Goal: Task Accomplishment & Management: Complete application form

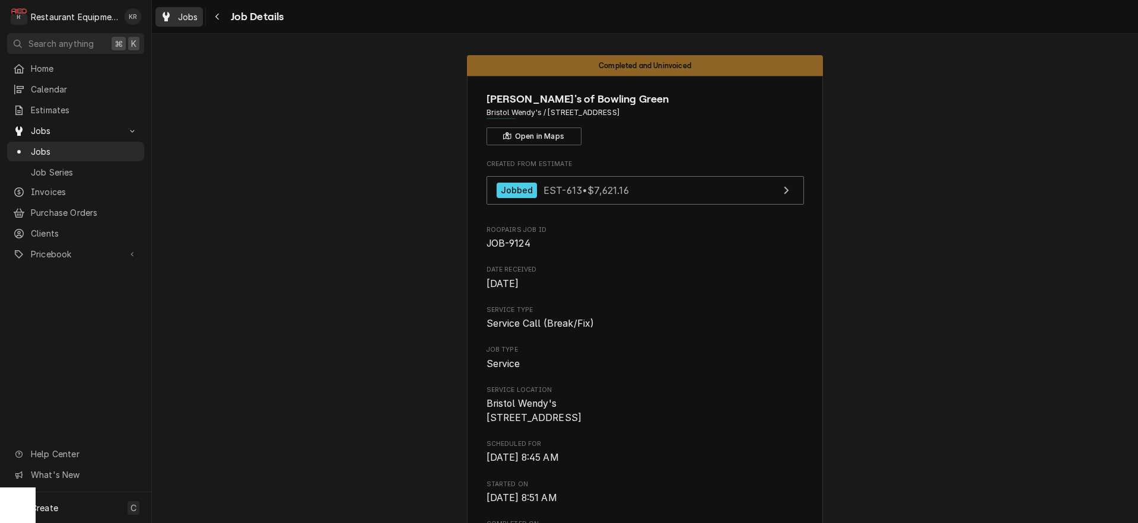
click at [181, 17] on span "Jobs" at bounding box center [188, 17] width 20 height 12
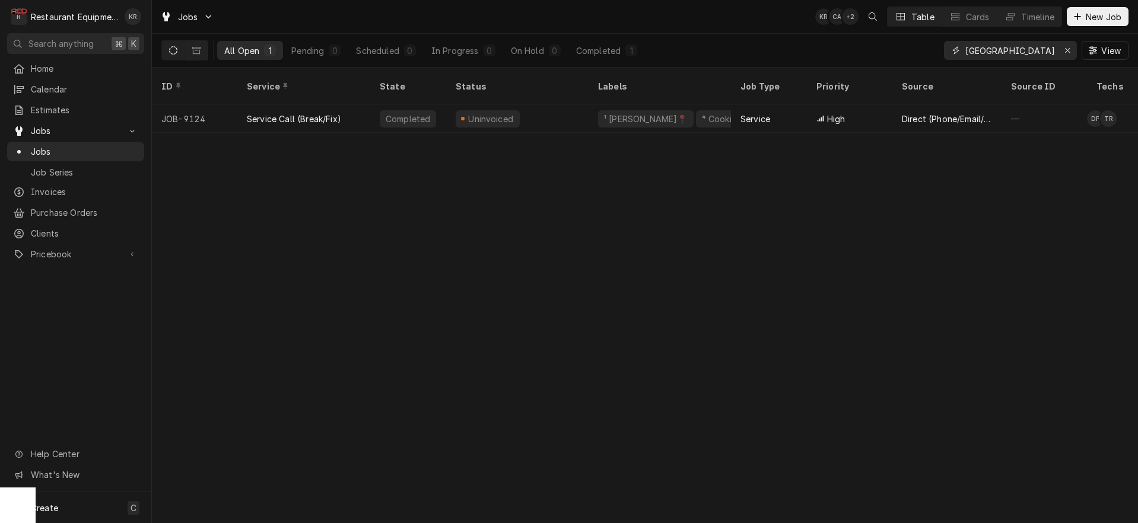
click at [1066, 50] on icon "Erase input" at bounding box center [1068, 50] width 7 height 8
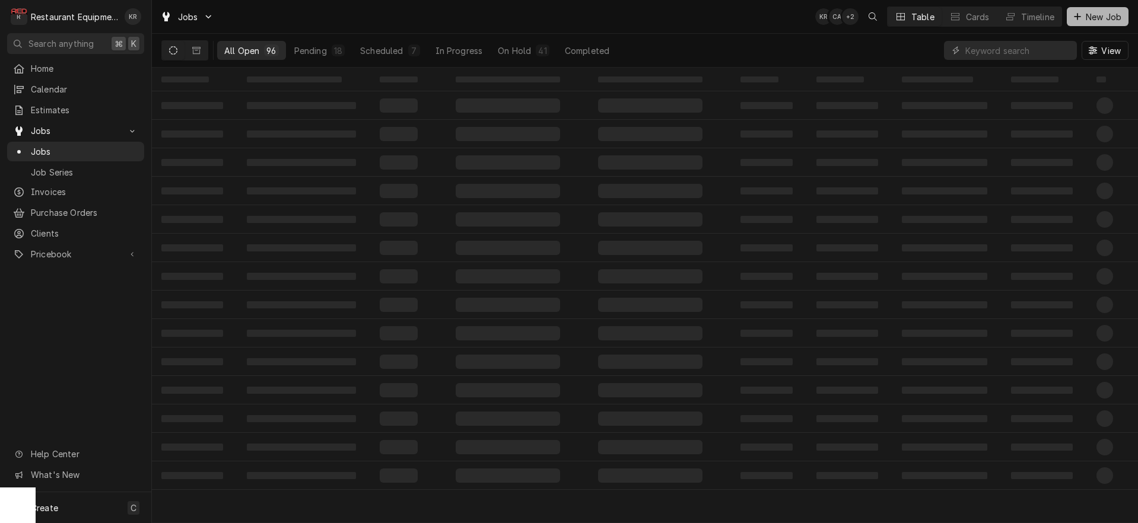
click at [1082, 12] on div "Dynamic Content Wrapper" at bounding box center [1078, 17] width 12 height 12
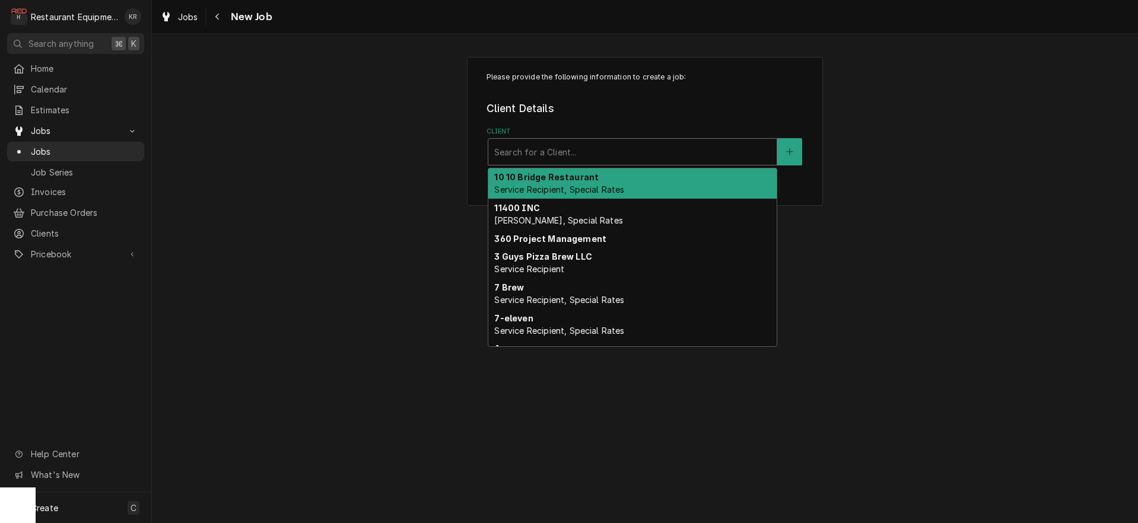
click at [580, 155] on div "Client" at bounding box center [632, 151] width 277 height 21
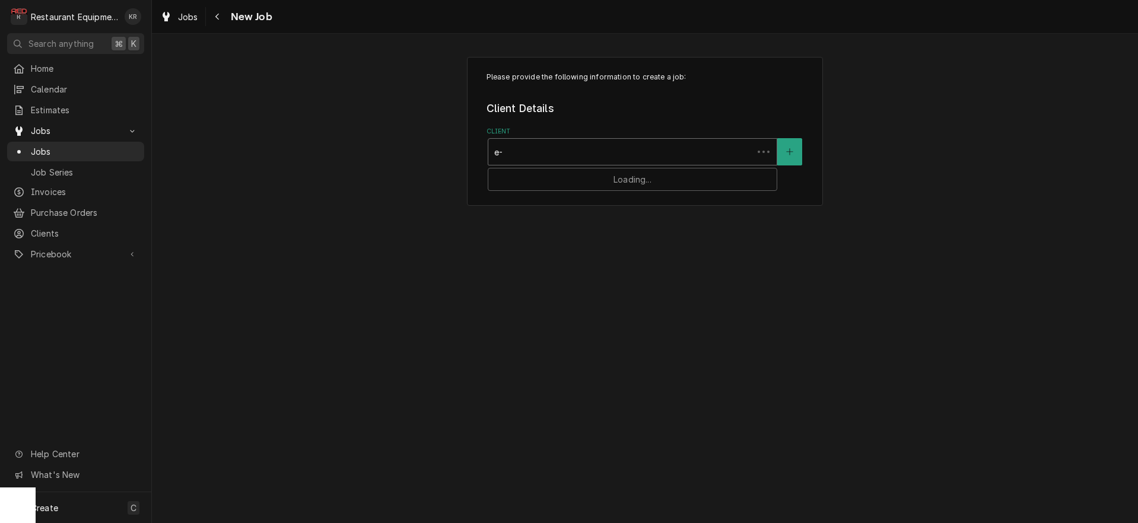
type input "e-z"
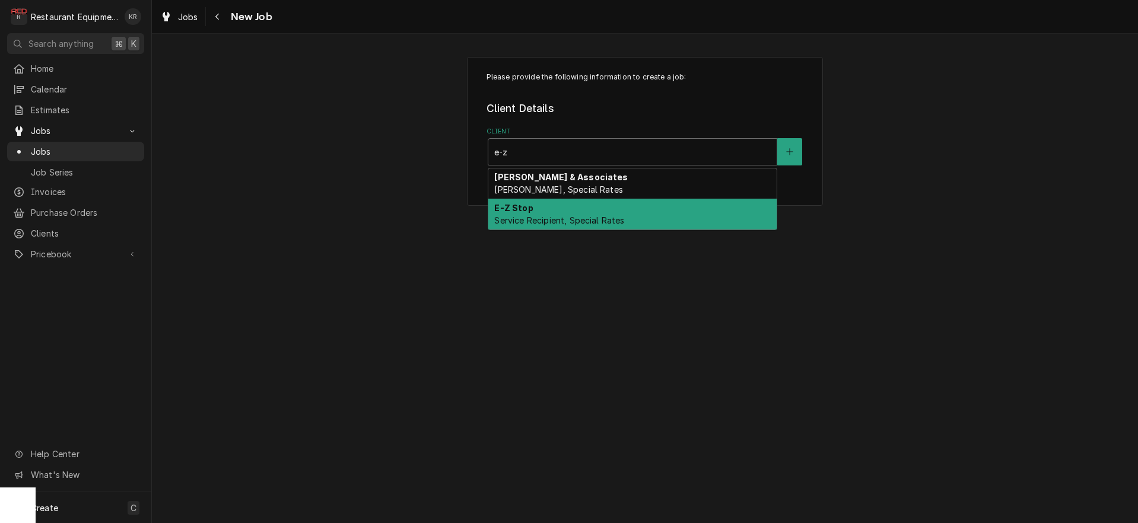
click at [577, 219] on span "Service Recipient, Special Rates" at bounding box center [559, 220] width 130 height 10
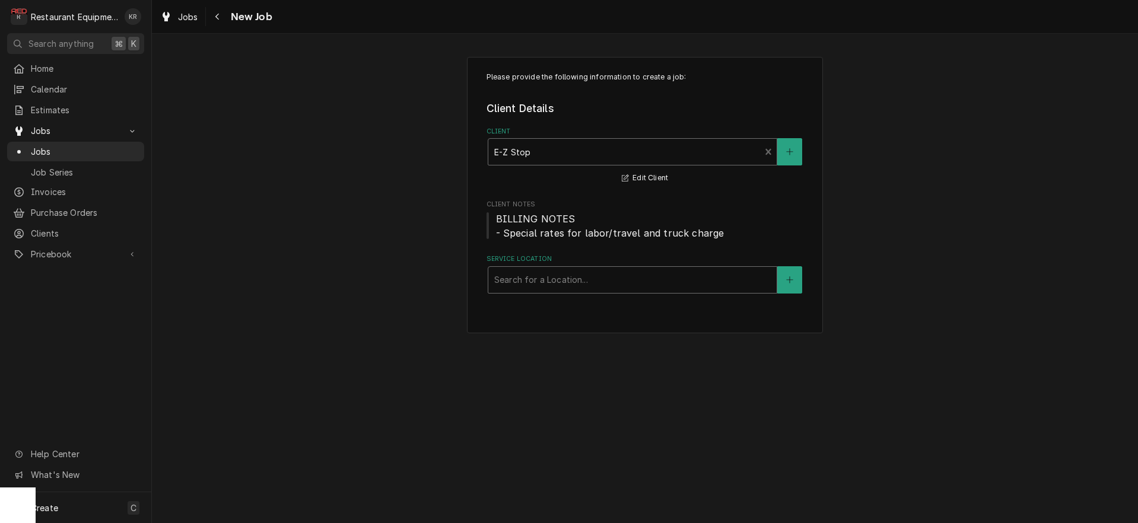
click at [552, 294] on div "Please provide the following information to create a job: Client Details Client…" at bounding box center [645, 195] width 356 height 277
click at [552, 288] on div "Service Location" at bounding box center [632, 279] width 277 height 21
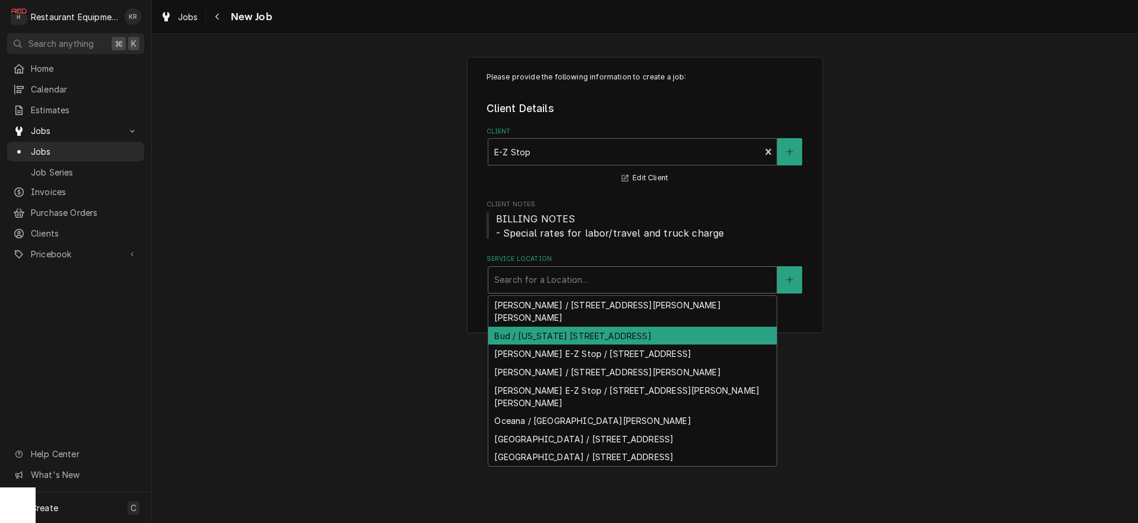
click at [548, 327] on div "Bud / West Virginia 10 RT 10, Bud, WV 24716" at bounding box center [632, 336] width 288 height 18
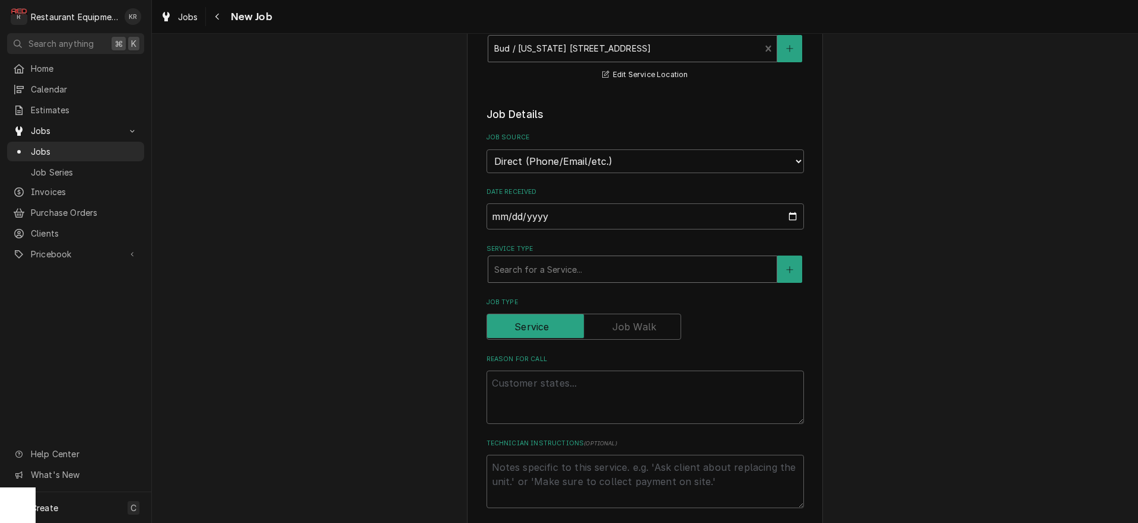
scroll to position [250, 0]
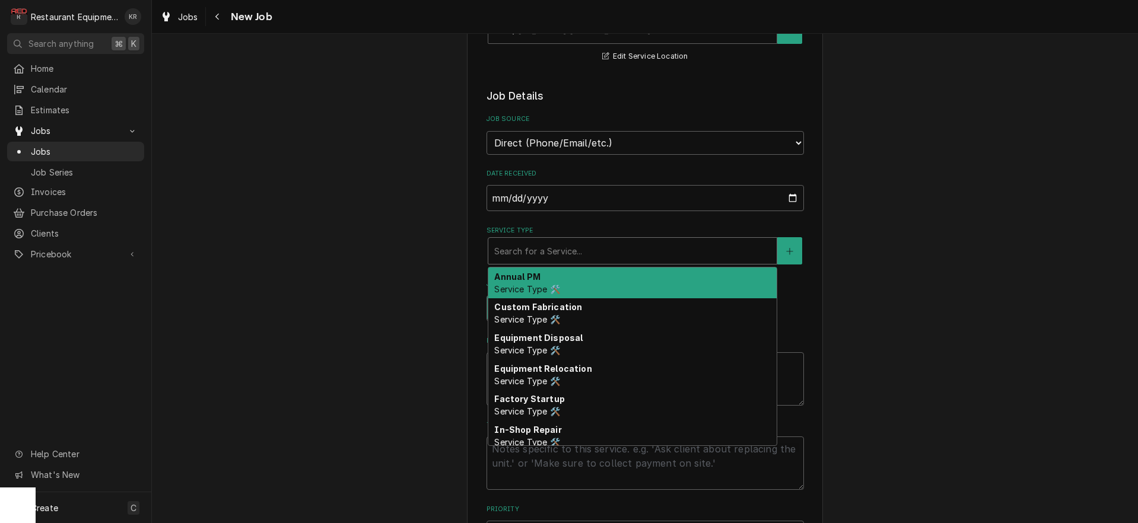
click at [537, 252] on div "Service Type" at bounding box center [632, 250] width 277 height 21
type textarea "x"
type input "b"
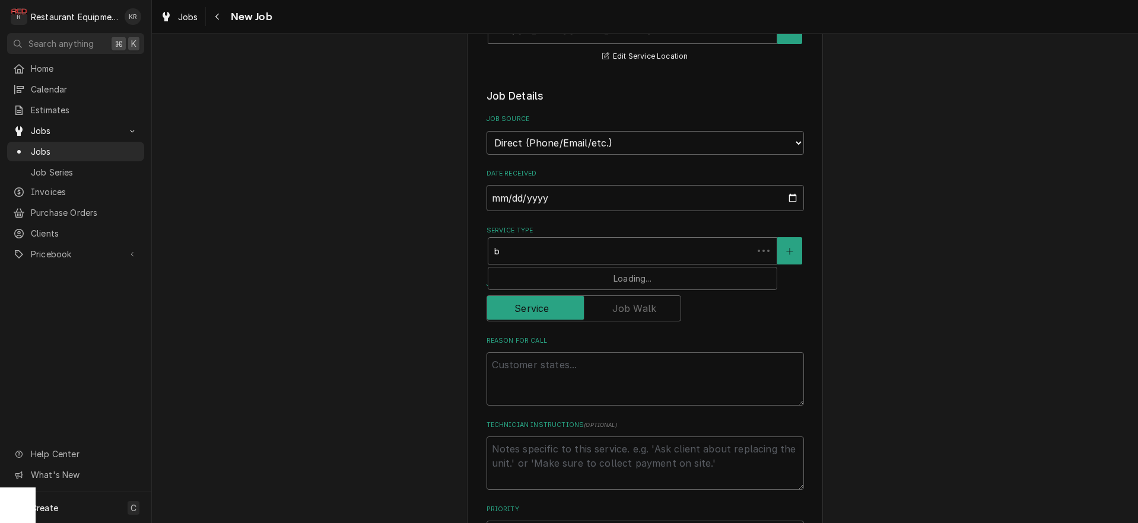
type textarea "x"
type input "br"
type textarea "x"
type input "brea"
type textarea "x"
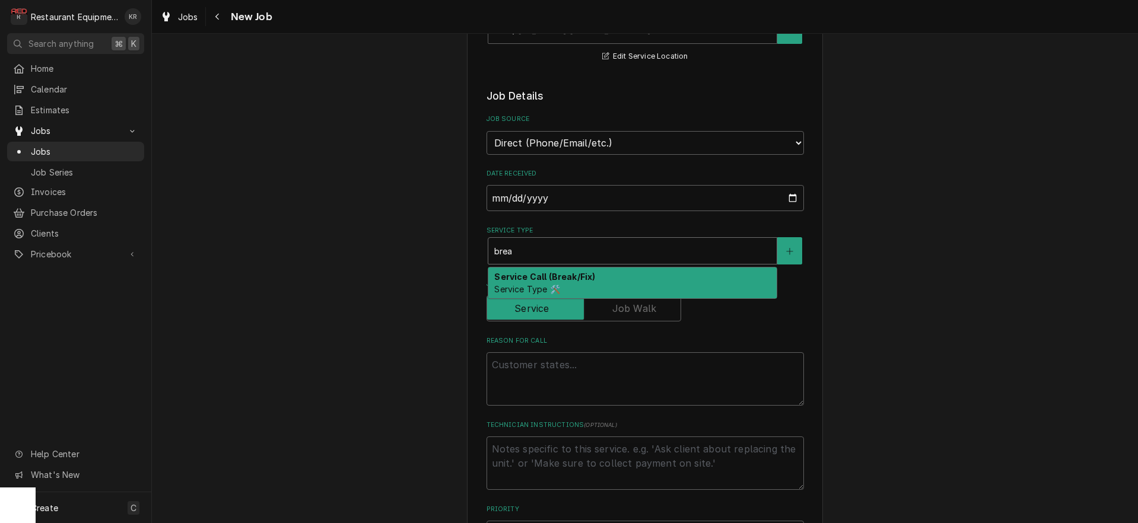
click at [552, 284] on span "Service Type 🛠️" at bounding box center [526, 289] width 65 height 10
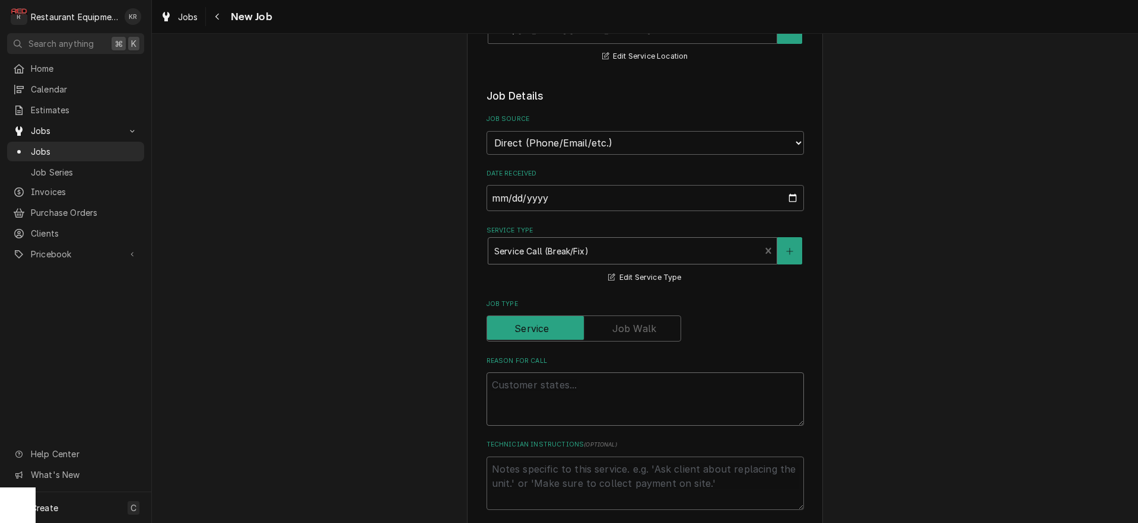
click at [529, 379] on textarea "Reason For Call" at bounding box center [645, 399] width 317 height 53
type textarea "x"
type textarea "F"
type textarea "x"
type textarea "Fr"
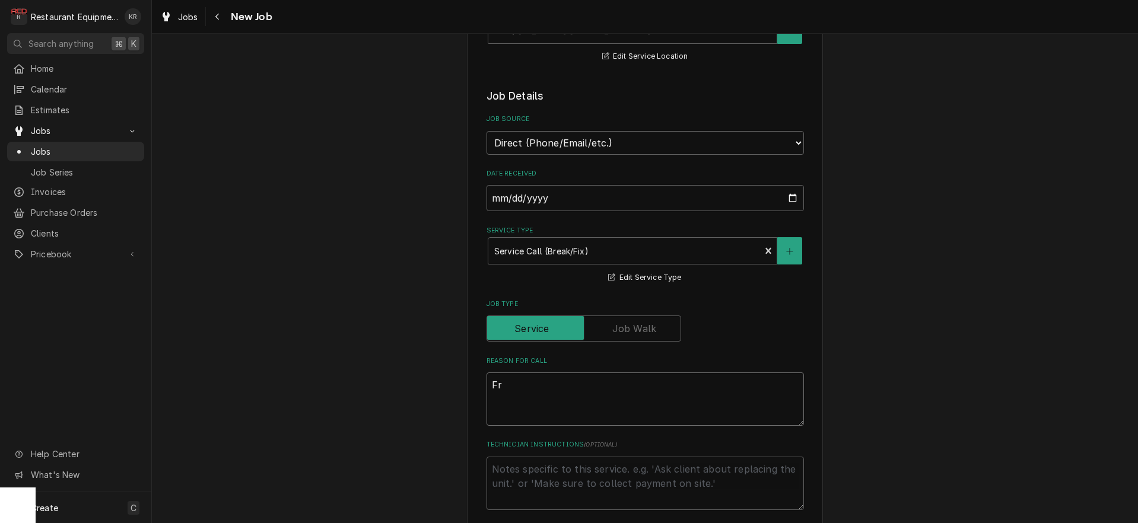
type textarea "x"
type textarea "Fry"
type textarea "x"
type textarea "Frye"
type textarea "x"
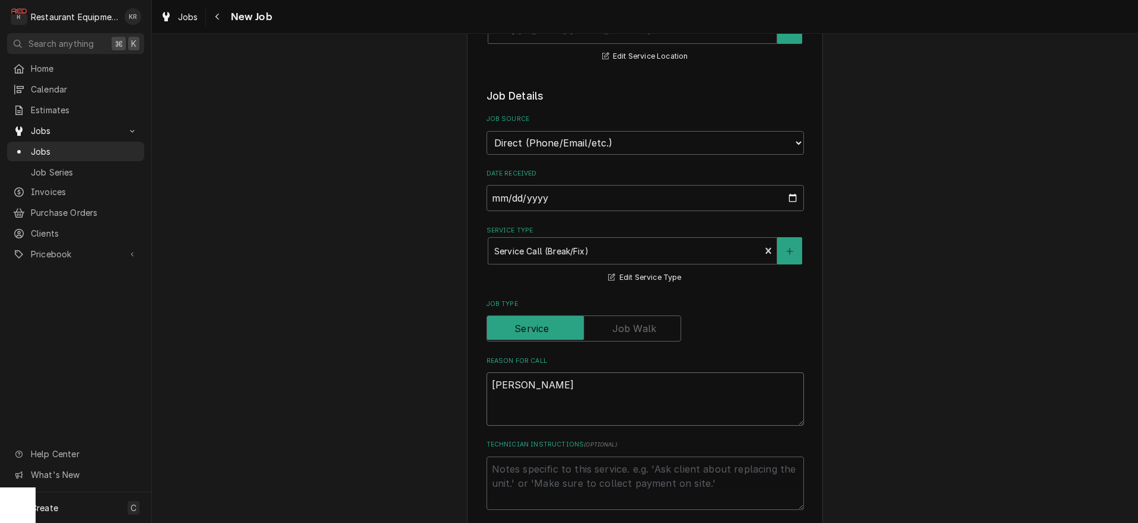
type textarea "Fryer"
type textarea "x"
type textarea "Fryer"
type textarea "x"
type textarea "Fryer a"
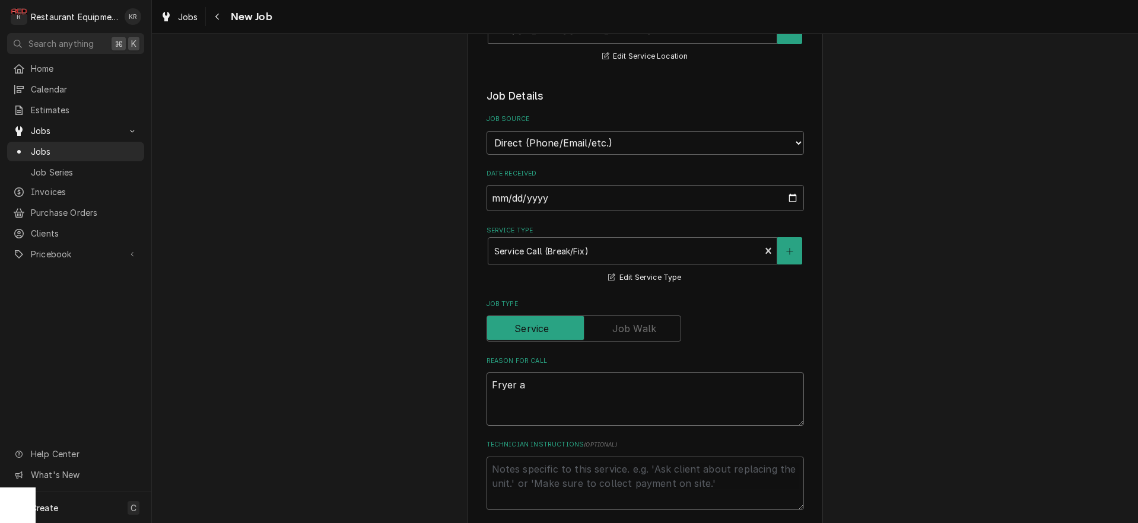
type textarea "x"
type textarea "Fryer an"
type textarea "x"
type textarea "Fryer and"
type textarea "x"
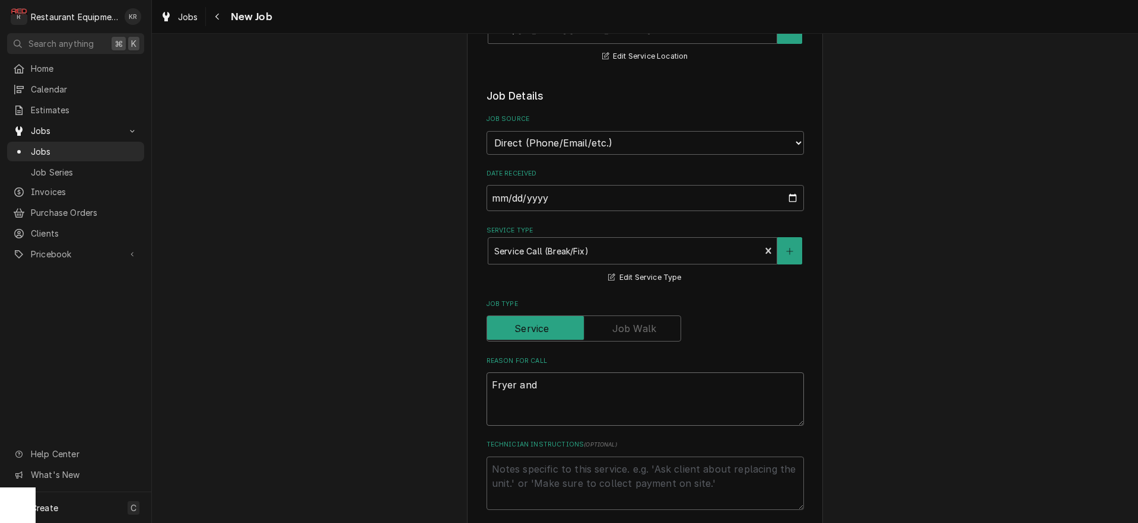
type textarea "Fryer and"
type textarea "x"
type textarea "Fryer and c"
type textarea "x"
type textarea "Fryer and co"
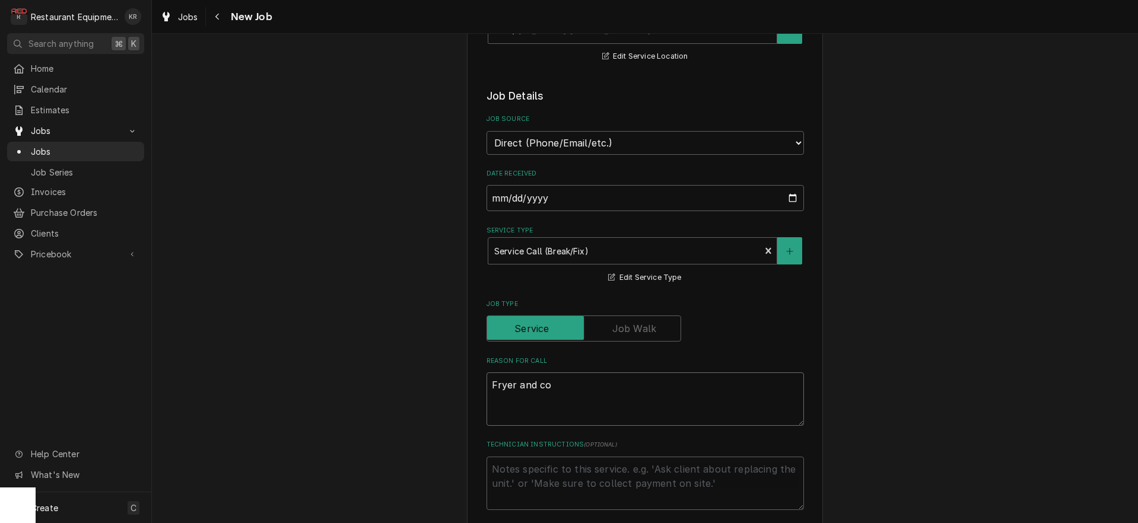
type textarea "x"
type textarea "Fryer and con"
type textarea "x"
type textarea "Fryer and conv"
type textarea "x"
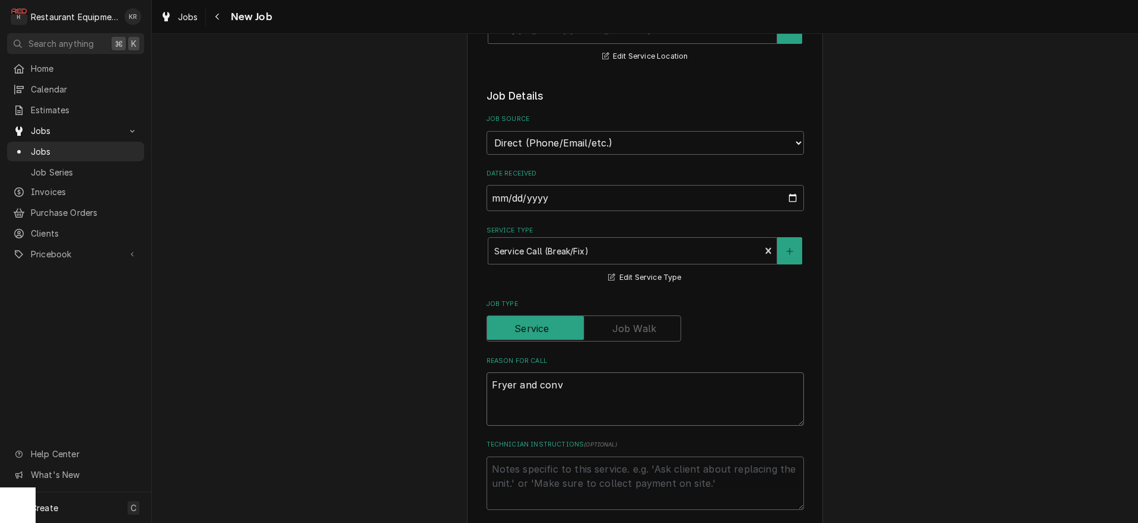
type textarea "Fryer and conve"
type textarea "x"
type textarea "Fryer and convec"
type textarea "x"
type textarea "Fryer and convect"
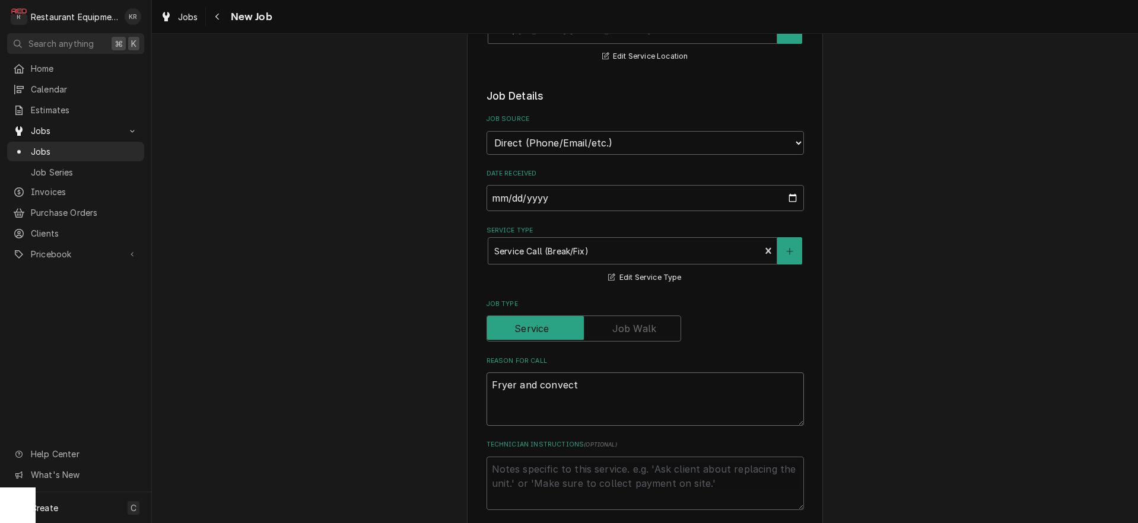
type textarea "x"
type textarea "Fryer and convecti"
type textarea "x"
type textarea "Fryer and convectio"
type textarea "x"
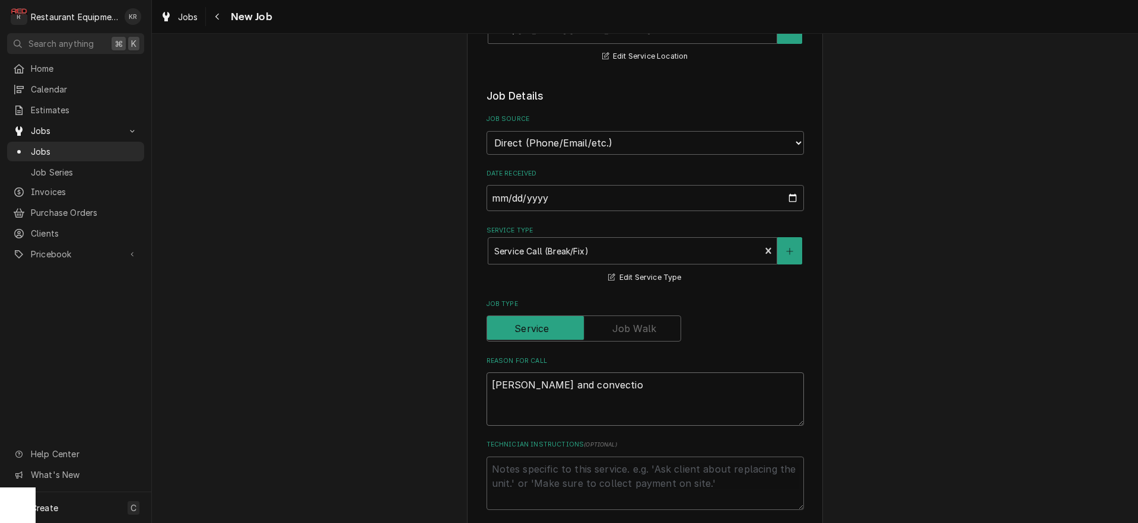
type textarea "Fryer and convection"
type textarea "x"
type textarea "Fryer and convection"
type textarea "x"
type textarea "Fryer and convection o"
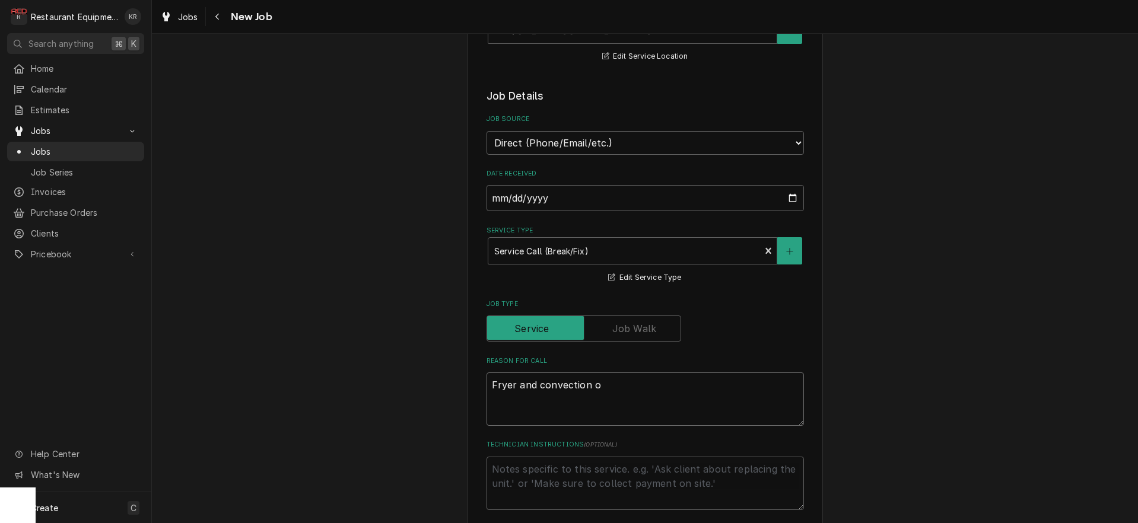
type textarea "x"
type textarea "Fryer and convection ov"
type textarea "x"
type textarea "Fryer and convection ove"
type textarea "x"
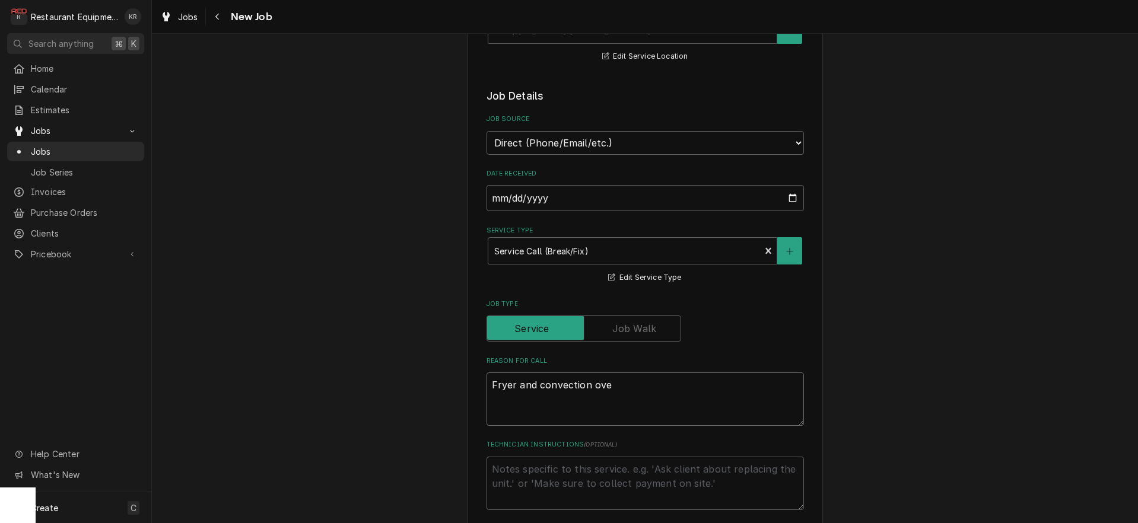
type textarea "Fryer and convection oven"
type textarea "x"
type textarea "Fryer and convection oven"
type textarea "x"
type textarea "Fryer and convection oven n"
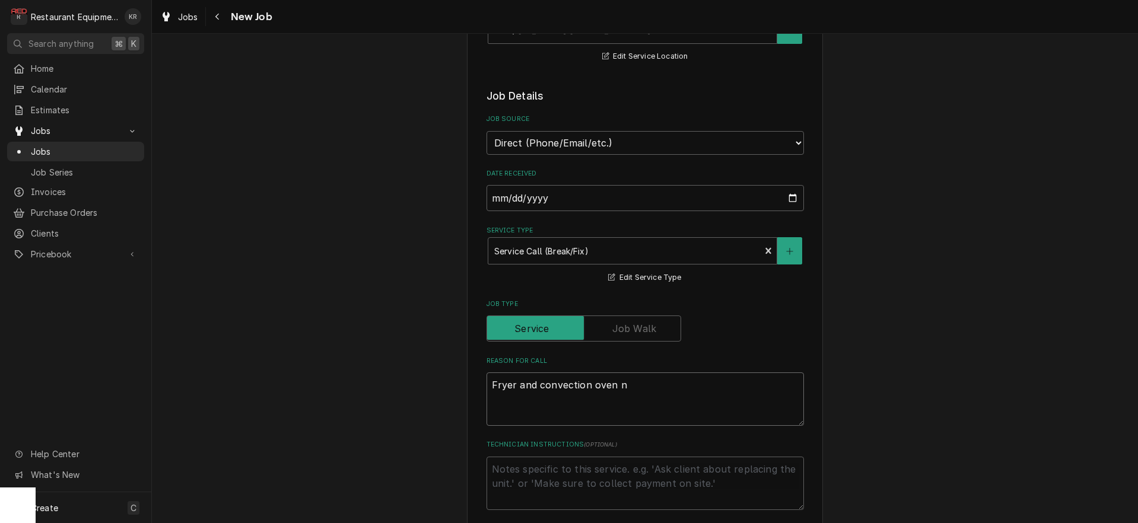
type textarea "x"
type textarea "Fryer and convection oven ne"
type textarea "x"
type textarea "Fryer and convection oven nee"
type textarea "x"
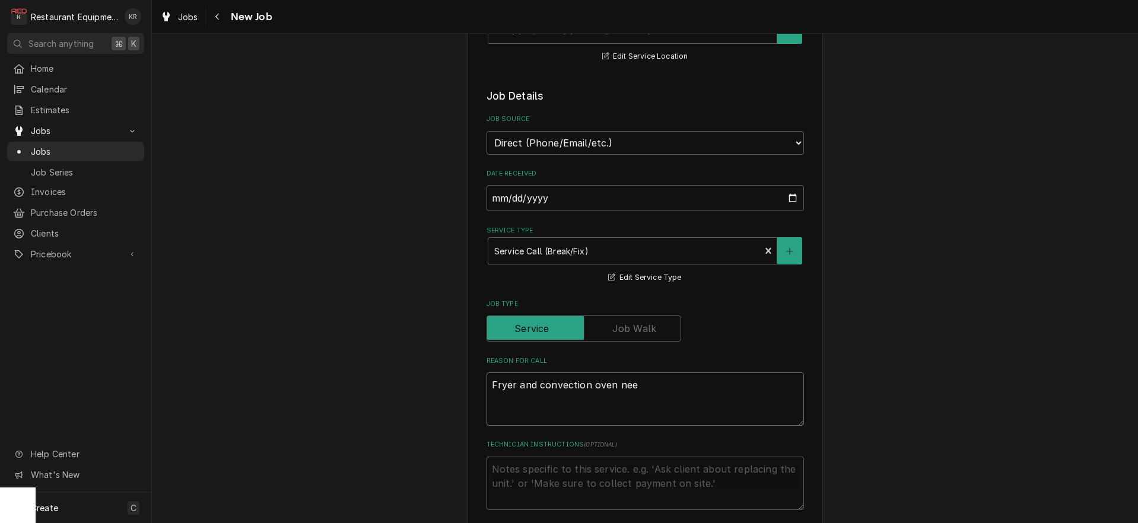
type textarea "Fryer and convection oven need"
type textarea "x"
type textarea "Fryer and convection oven need"
type textarea "x"
type textarea "Fryer and convection oven need l"
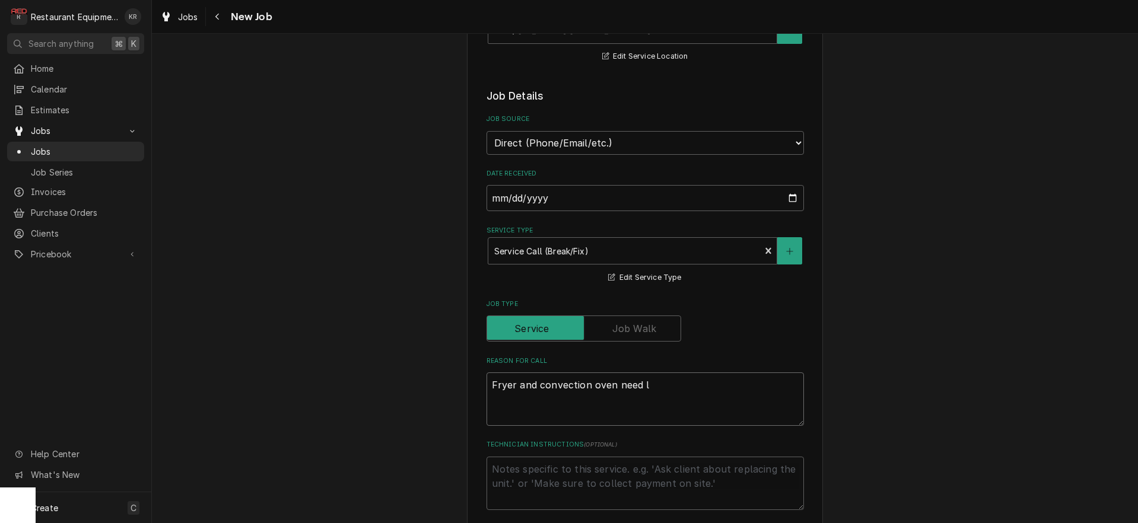
type textarea "x"
type textarea "Fryer and convection oven need lo"
type textarea "x"
type textarea "Fryer and convection oven need loo"
type textarea "x"
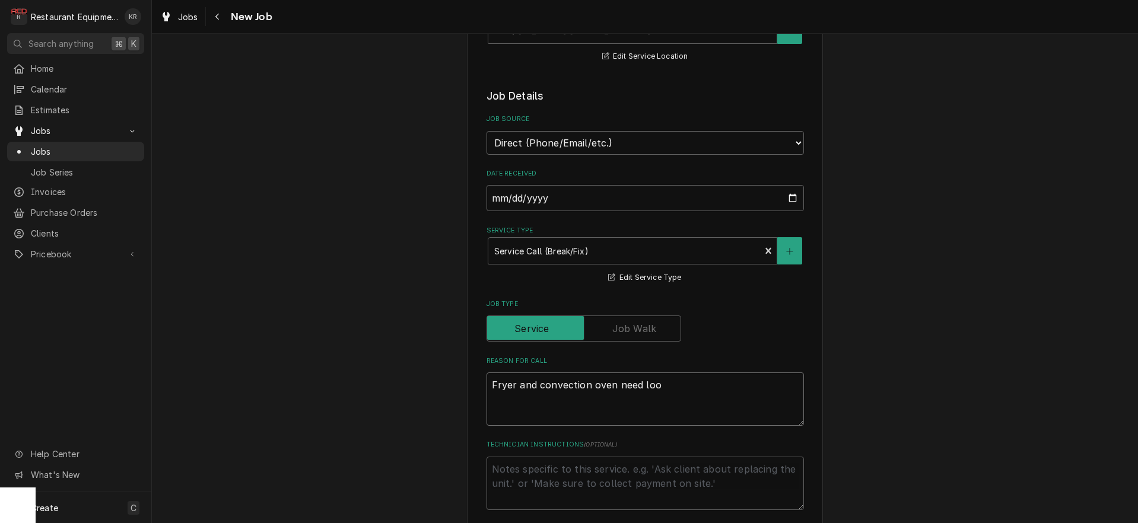
type textarea "Fryer and convection oven need look"
type textarea "x"
type textarea "Fryer and convection oven need looke"
type textarea "x"
type textarea "Fryer and convection oven need looked"
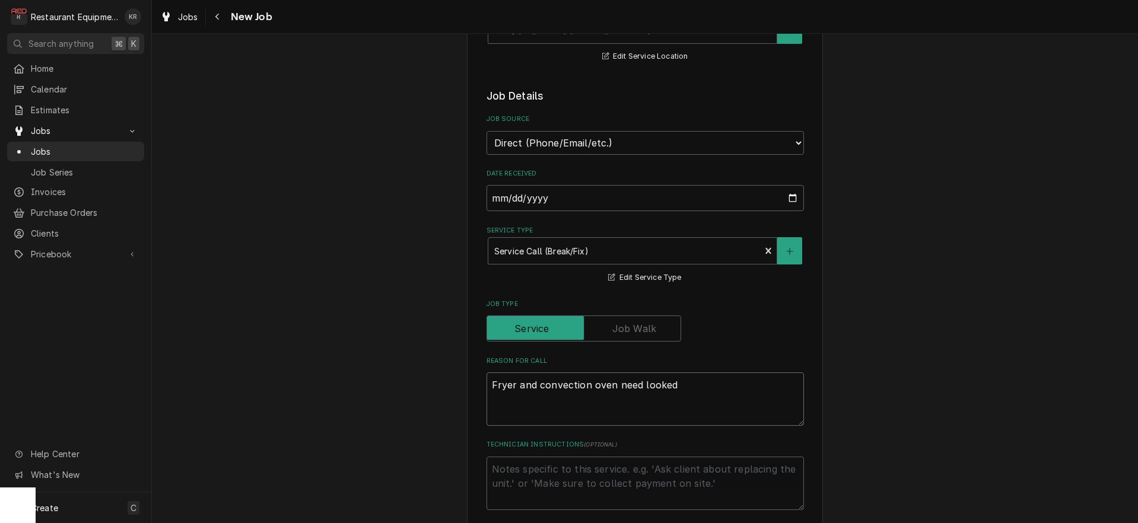
type textarea "x"
type textarea "Fryer and convection oven need looked"
type textarea "x"
type textarea "Fryer and convection oven need looked a"
type textarea "x"
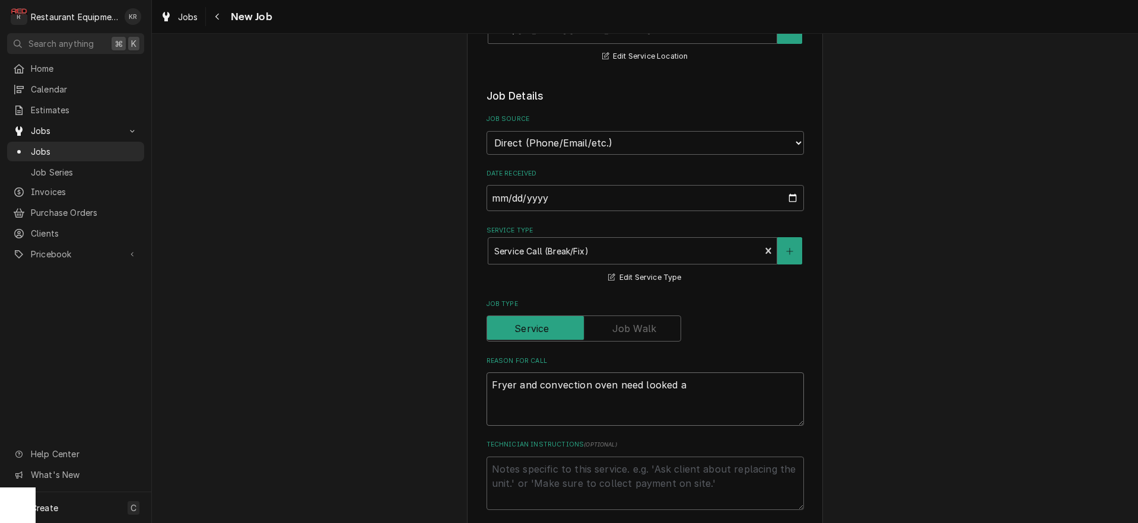
type textarea "Fryer and convection oven need looked at"
type textarea "x"
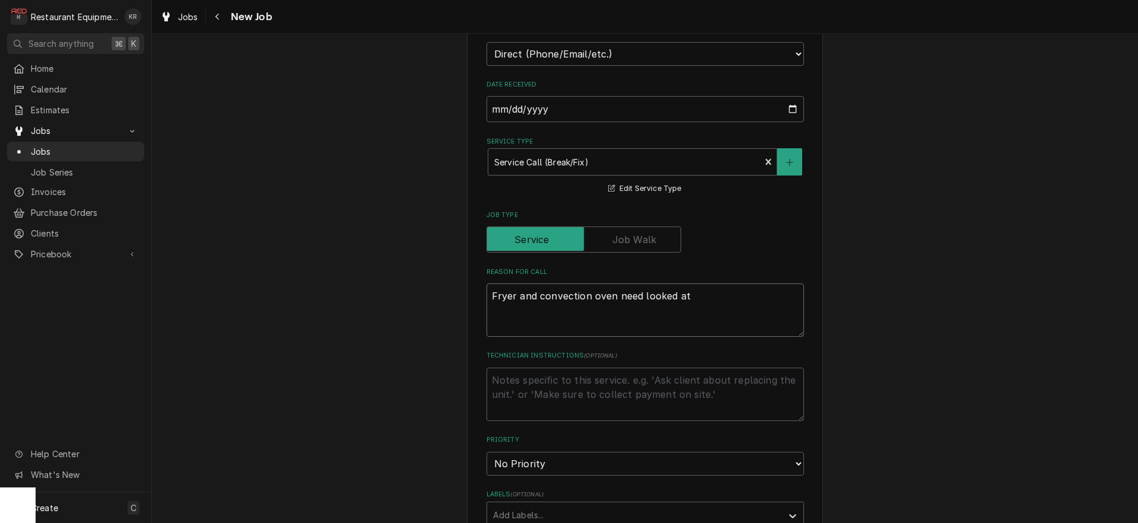
scroll to position [386, 0]
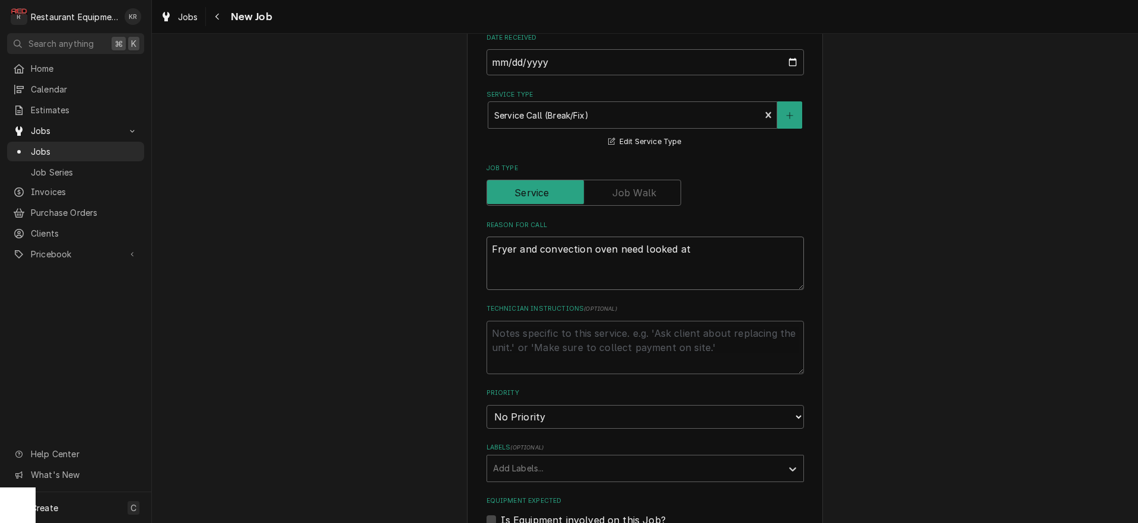
type textarea "Fryer and convection oven need looked at"
select select "2"
click option "High" at bounding box center [0, 0] width 0 height 0
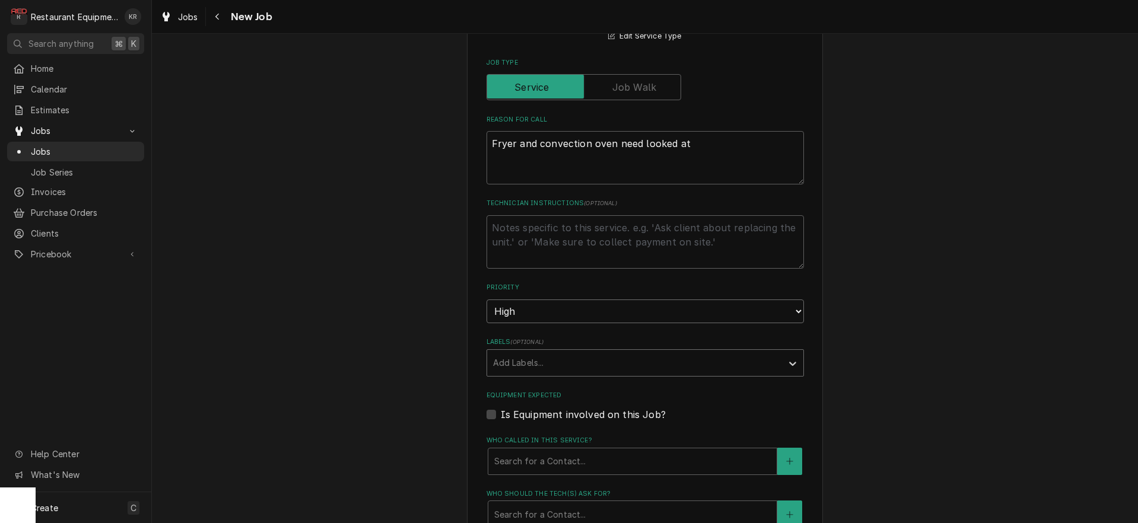
scroll to position [506, 0]
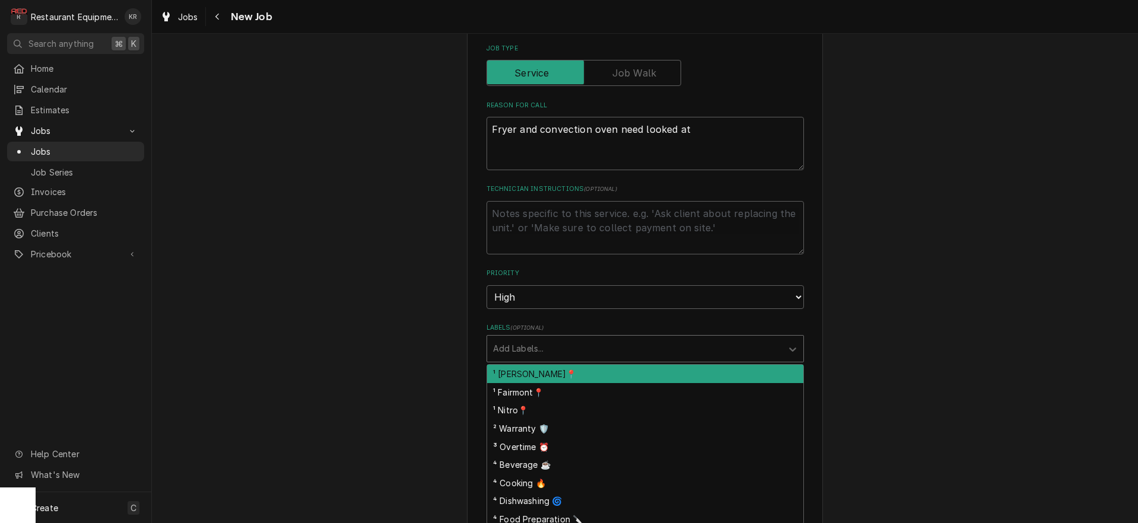
click at [538, 344] on div "Labels" at bounding box center [634, 348] width 283 height 21
click at [535, 369] on div "¹ [PERSON_NAME]📍" at bounding box center [645, 374] width 316 height 18
click at [603, 349] on div "Labels" at bounding box center [674, 348] width 172 height 21
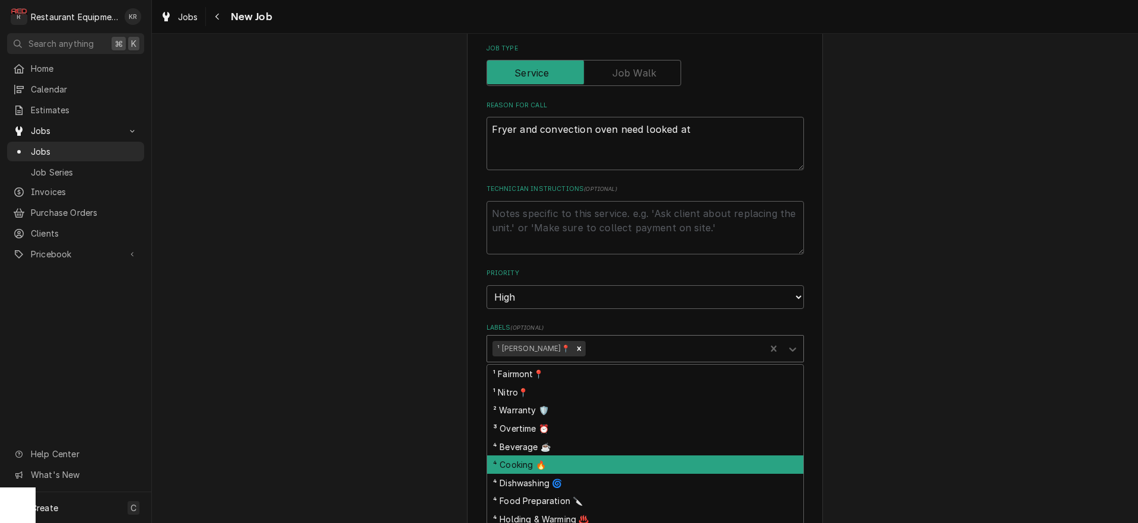
click at [573, 460] on div "⁴ Cooking 🔥" at bounding box center [645, 465] width 316 height 18
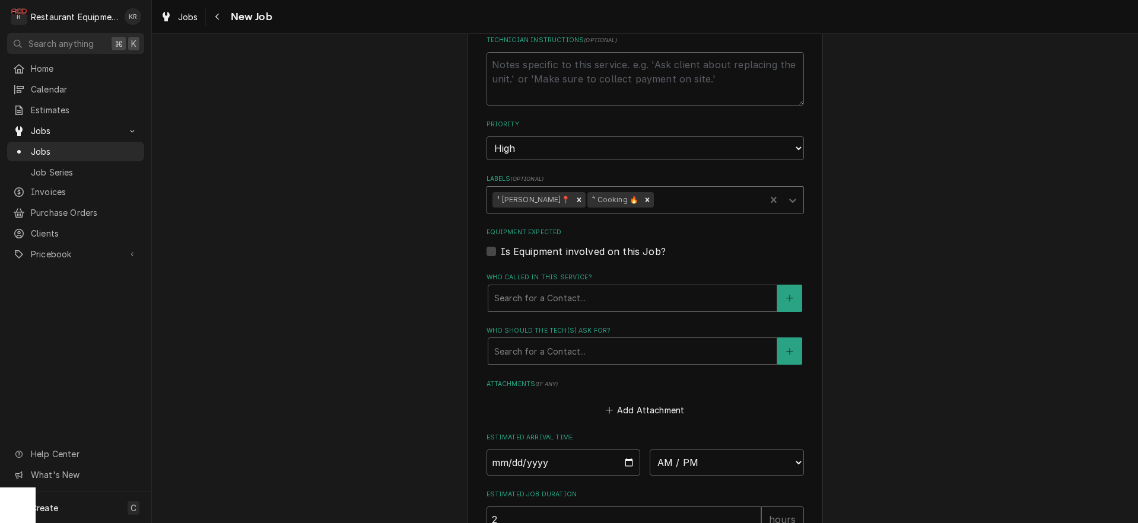
scroll to position [665, 0]
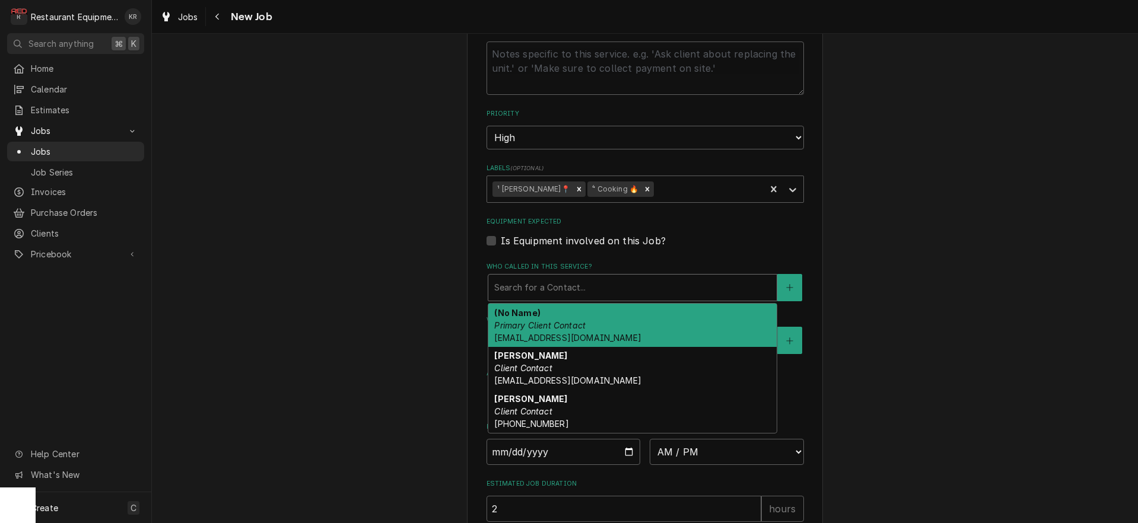
click at [536, 289] on div "Who called in this service?" at bounding box center [632, 287] width 277 height 21
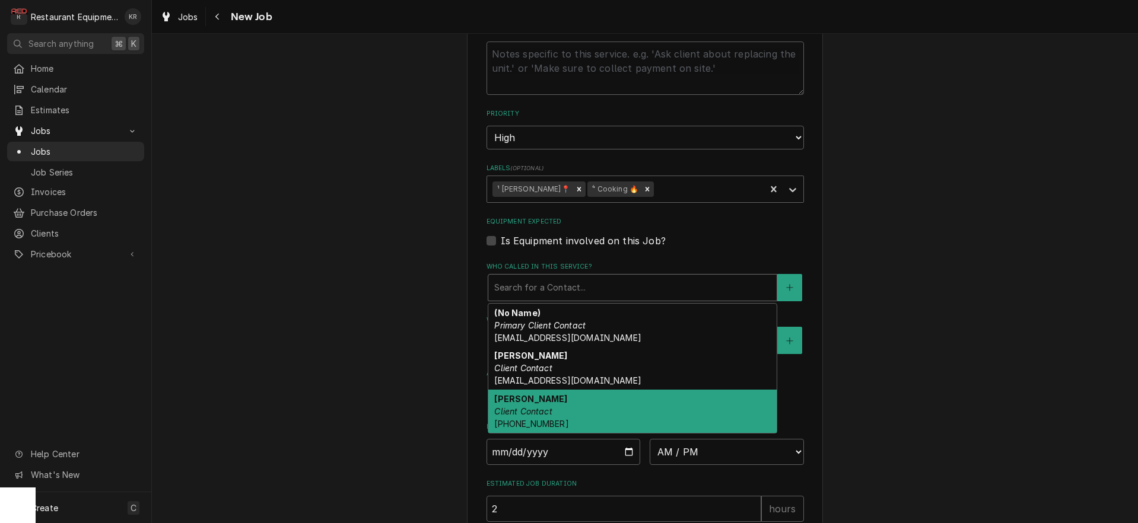
click at [554, 406] on div "Richard Walker Client Contact (304) 923-6830" at bounding box center [632, 411] width 288 height 43
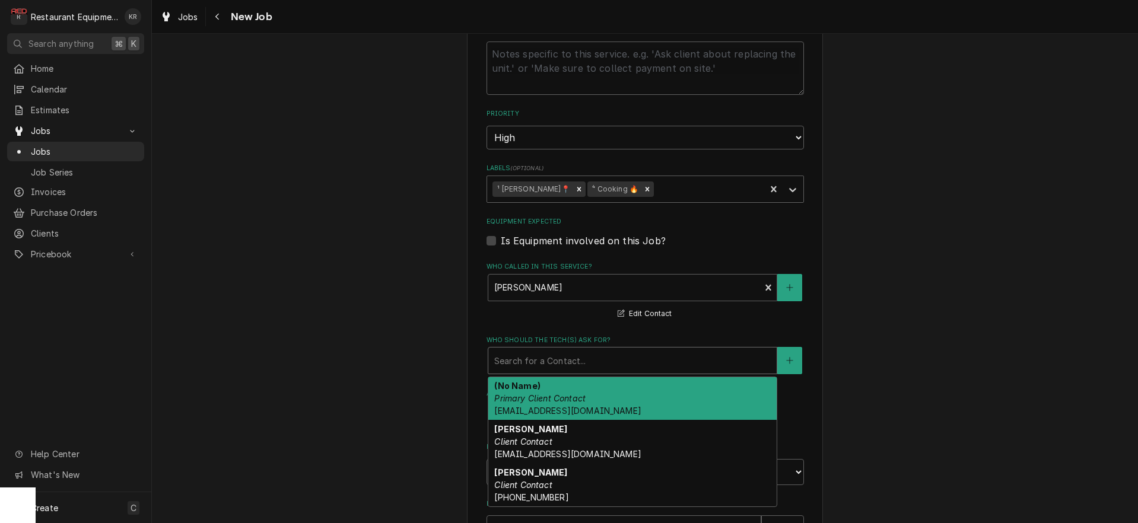
click at [552, 369] on div "Who should the tech(s) ask for?" at bounding box center [632, 360] width 277 height 21
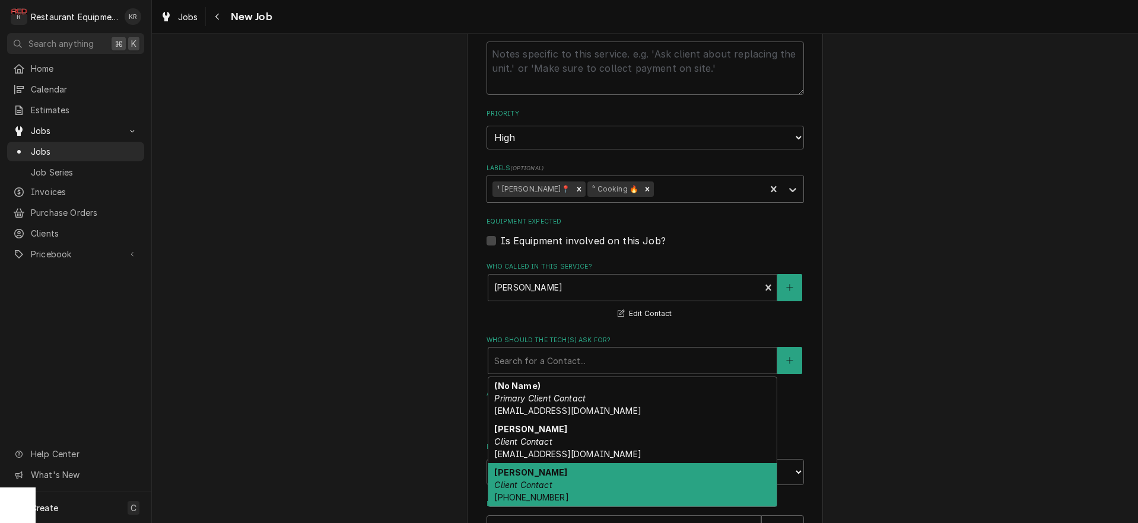
click at [558, 482] on div "Richard Walker Client Contact (304) 923-6830" at bounding box center [632, 484] width 288 height 43
type textarea "x"
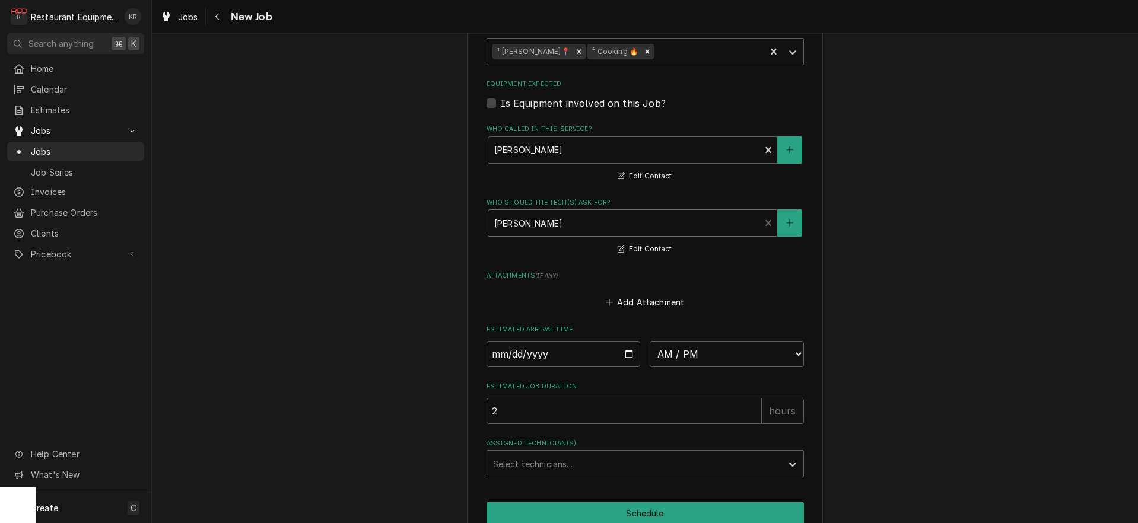
scroll to position [858, 0]
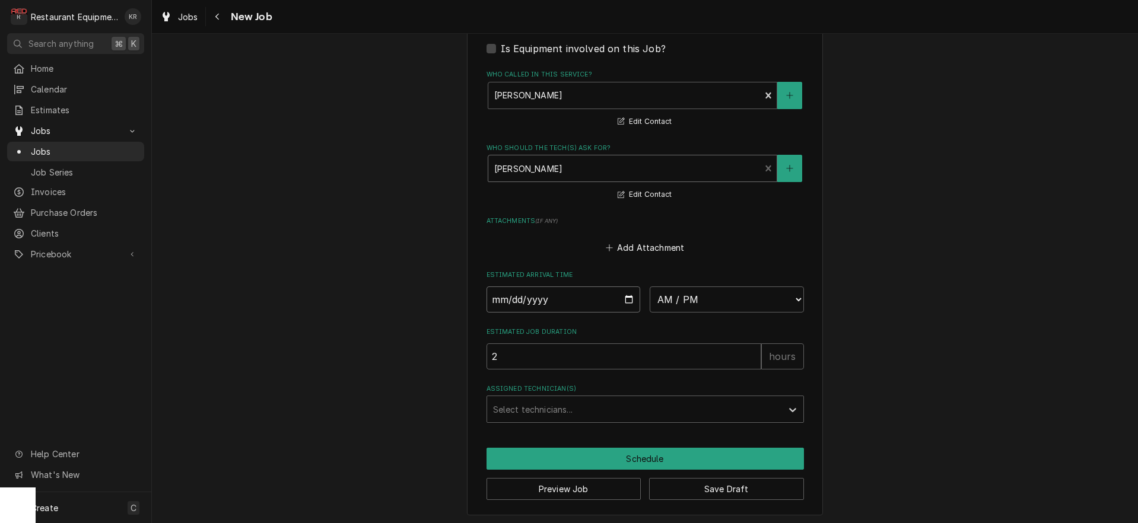
click at [624, 296] on input "Date" at bounding box center [564, 300] width 154 height 26
type input "2025-10-08"
type textarea "x"
click at [650, 287] on select "AM / PM 6:00 AM 6:15 AM 6:30 AM 6:45 AM 7:00 AM 7:15 AM 7:30 AM 7:45 AM 8:00 AM…" at bounding box center [727, 300] width 154 height 26
select select "10:00:00"
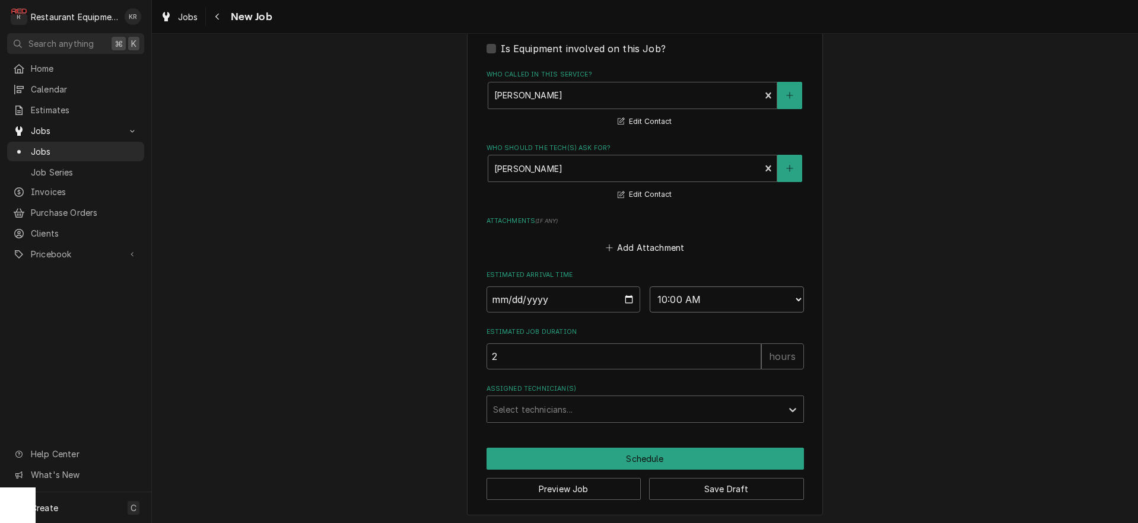
click option "10:00 AM" at bounding box center [0, 0] width 0 height 0
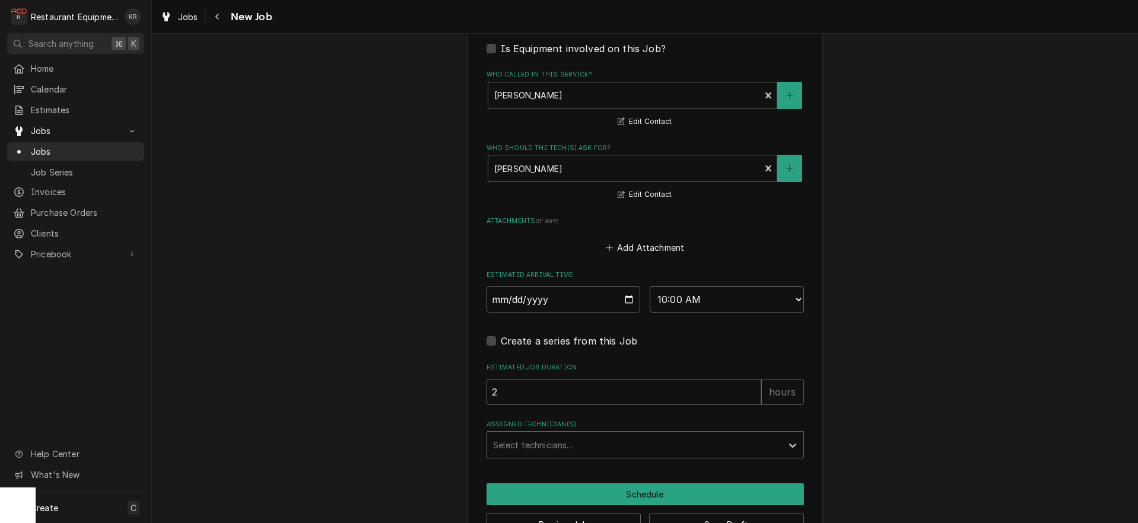
type textarea "x"
click at [556, 445] on div "Assigned Technician(s)" at bounding box center [634, 444] width 283 height 21
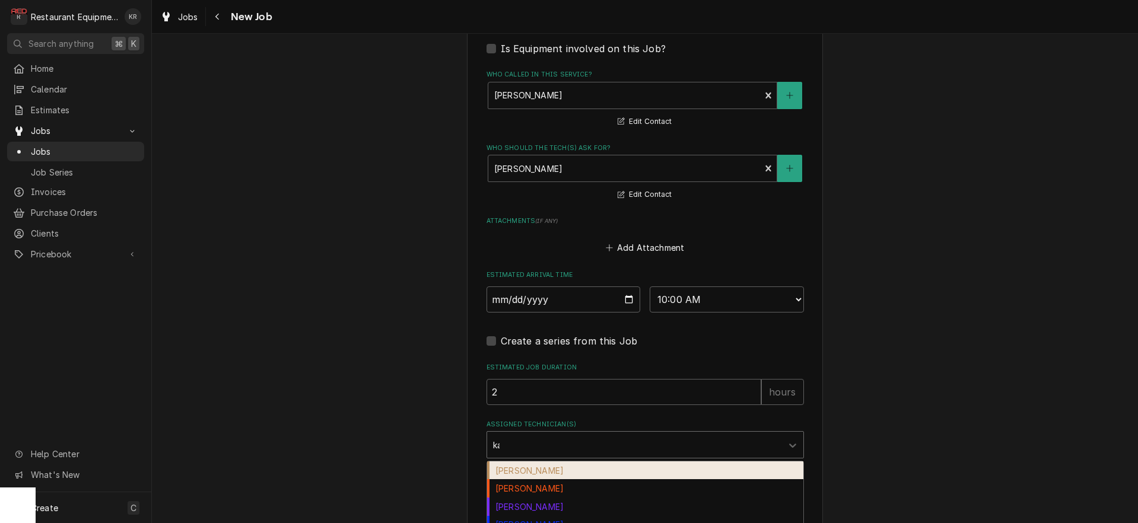
type input "kale"
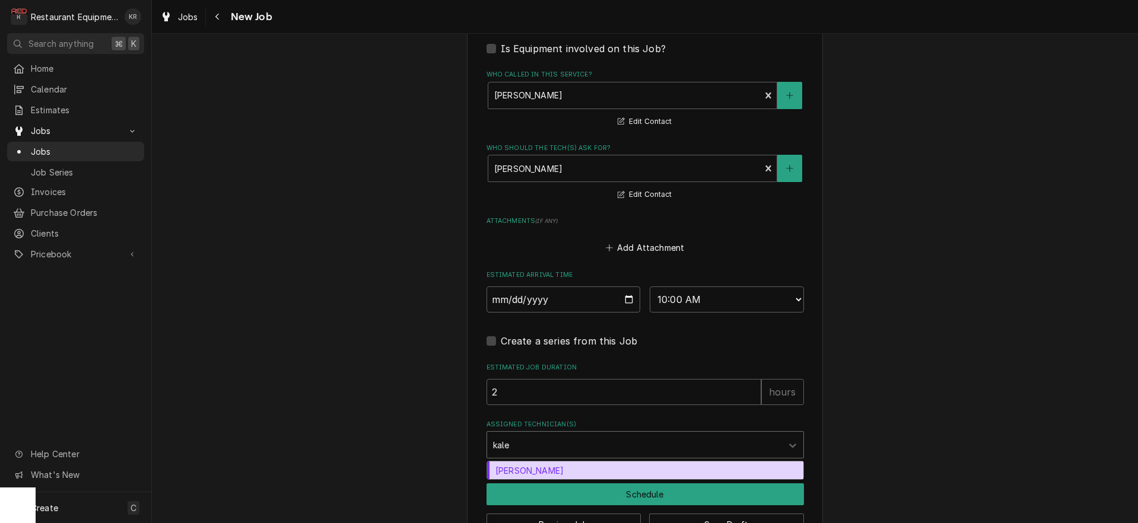
click at [547, 472] on div "Kaleb Lewis" at bounding box center [645, 471] width 316 height 18
type textarea "x"
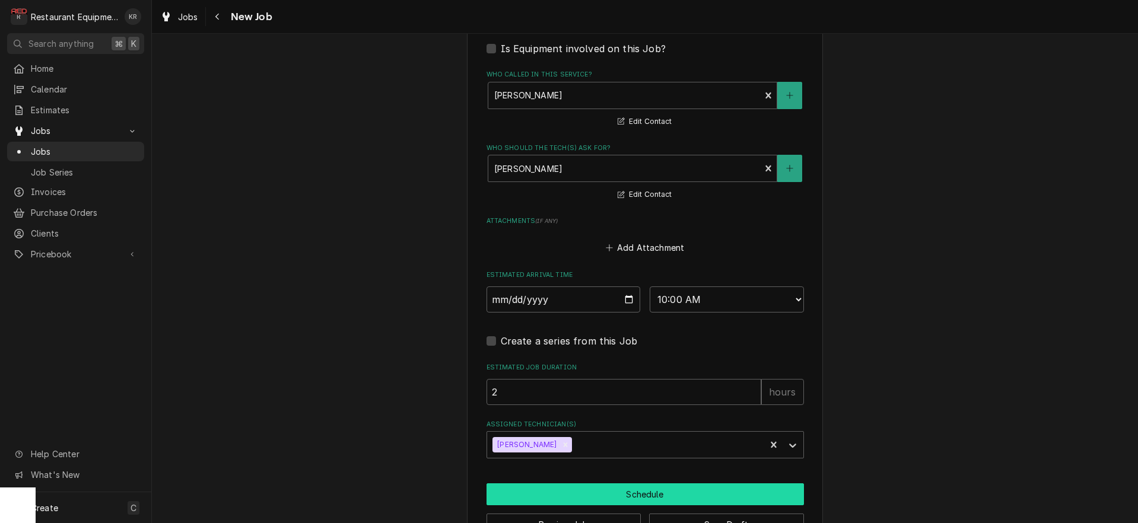
click at [588, 491] on button "Schedule" at bounding box center [645, 495] width 317 height 22
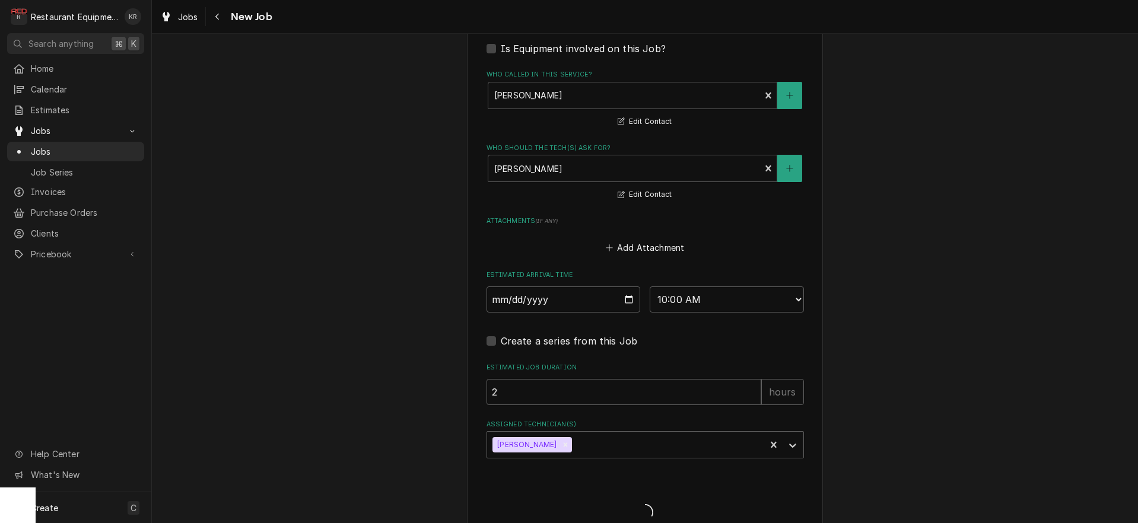
type textarea "x"
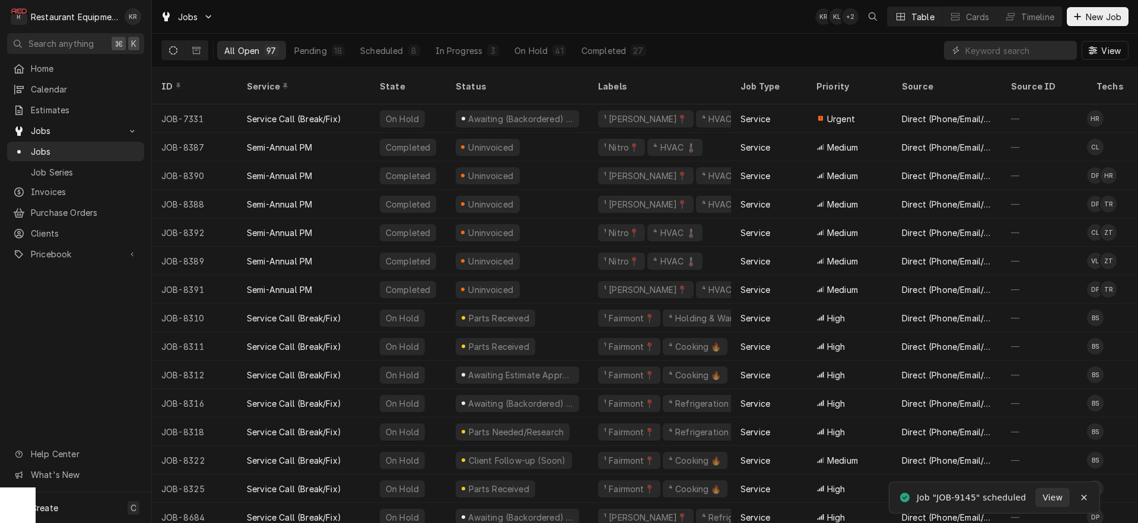
click at [174, 52] on icon "Dynamic Content Wrapper" at bounding box center [173, 50] width 8 height 8
